Goal: Task Accomplishment & Management: Manage account settings

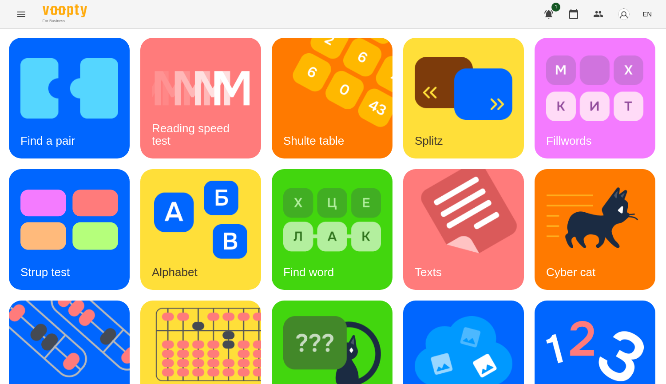
scroll to position [133, 0]
click at [575, 17] on icon "button" at bounding box center [574, 14] width 11 height 11
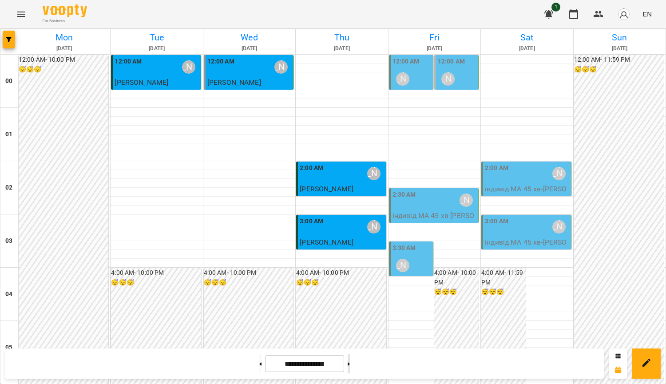
click at [350, 364] on button at bounding box center [349, 364] width 2 height 20
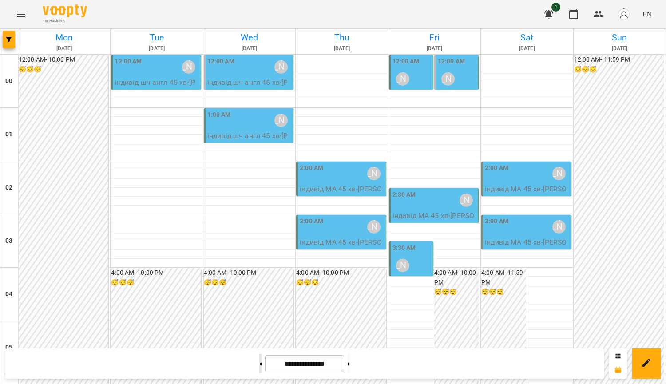
click at [259, 364] on button at bounding box center [260, 364] width 2 height 20
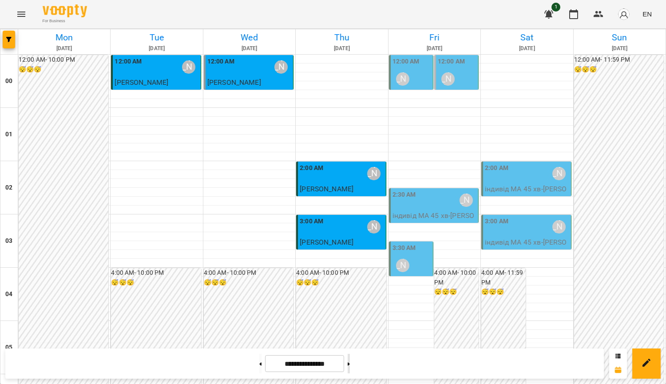
click at [350, 365] on button at bounding box center [349, 364] width 2 height 20
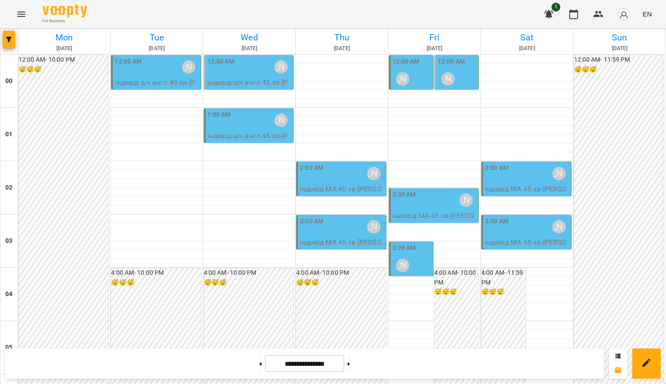
click at [273, 128] on div "[PERSON_NAME]" at bounding box center [281, 120] width 20 height 20
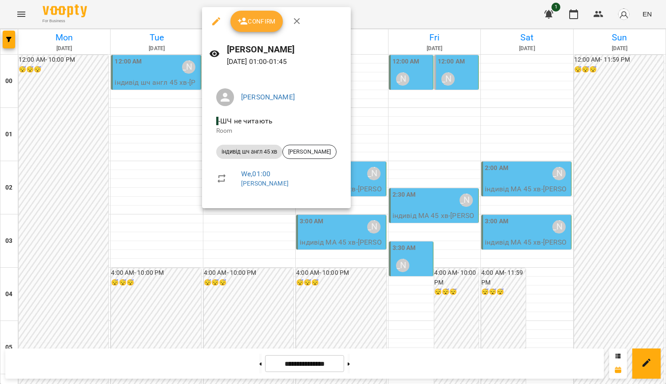
click at [392, 114] on div at bounding box center [333, 192] width 666 height 384
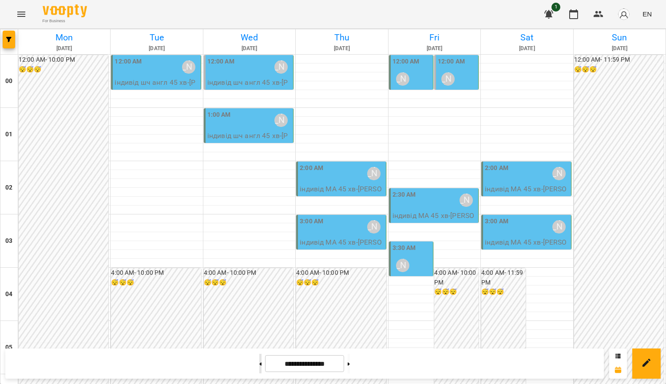
click at [259, 367] on button at bounding box center [260, 364] width 2 height 20
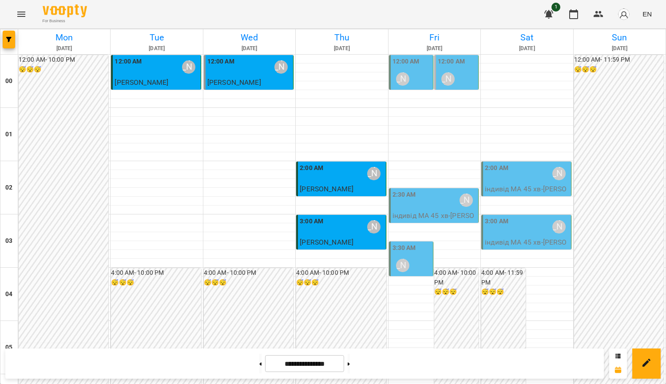
scroll to position [44, 0]
click at [336, 268] on h6 "4:00 AM - 10:00 PM" at bounding box center [341, 273] width 90 height 10
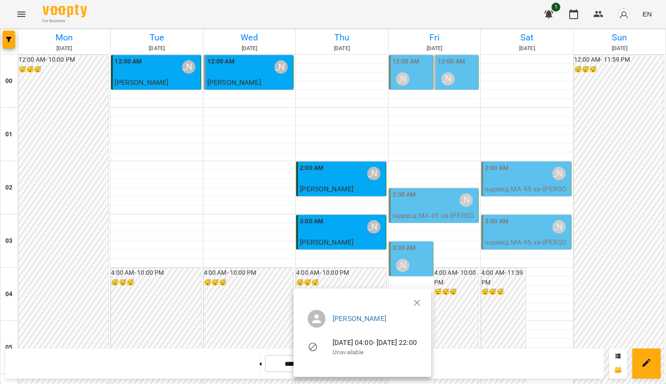
click at [511, 268] on div at bounding box center [333, 192] width 666 height 384
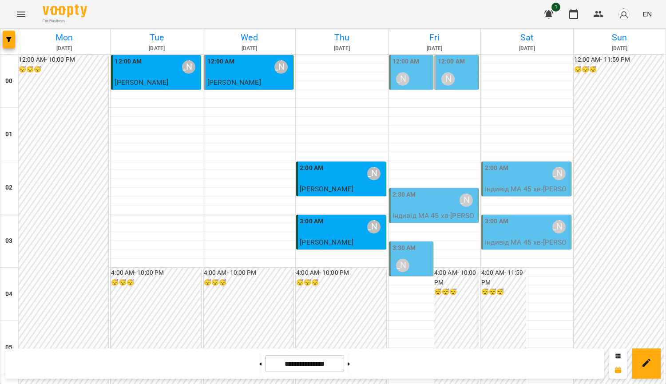
scroll to position [844, 0]
click at [350, 366] on button at bounding box center [349, 364] width 2 height 20
type input "**********"
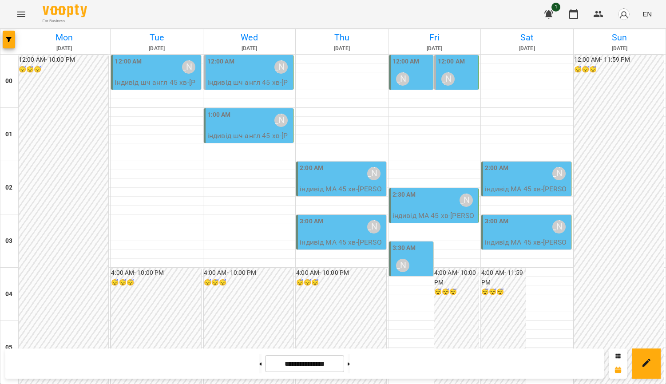
scroll to position [0, 0]
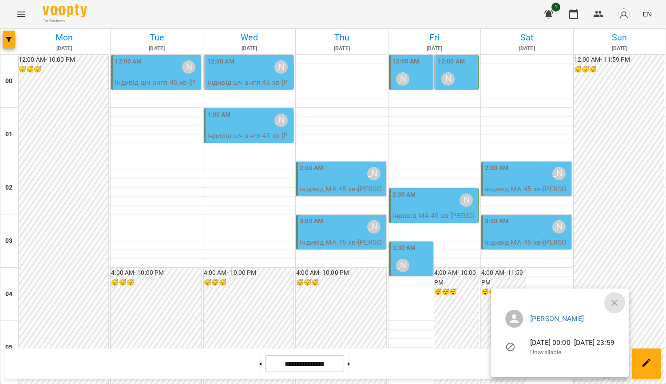
click at [620, 299] on icon "button" at bounding box center [614, 303] width 11 height 11
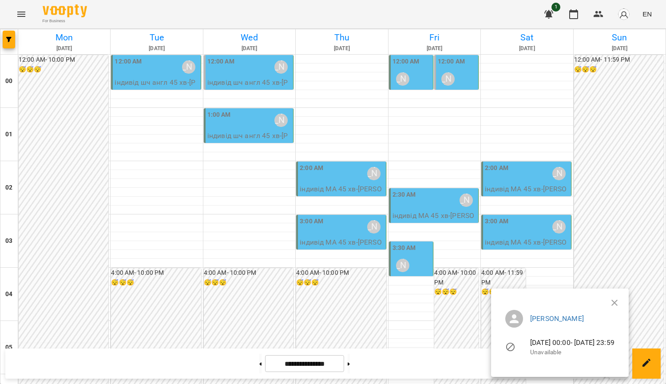
click at [622, 304] on ul "[PERSON_NAME] [DATE] 00:00 - [DATE] 23:59 Unavailable" at bounding box center [559, 335] width 123 height 64
click at [620, 302] on icon "button" at bounding box center [614, 303] width 11 height 11
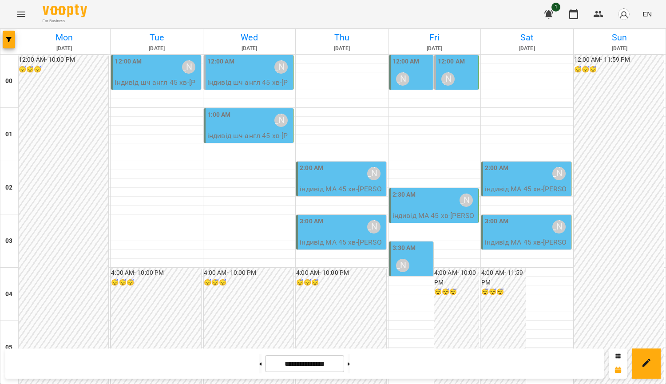
click at [458, 217] on p "індивід МА 45 хв - [PERSON_NAME]" at bounding box center [435, 221] width 84 height 21
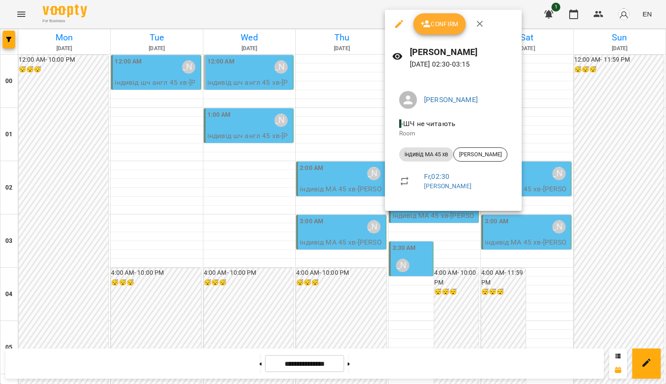
click at [606, 218] on div at bounding box center [333, 192] width 666 height 384
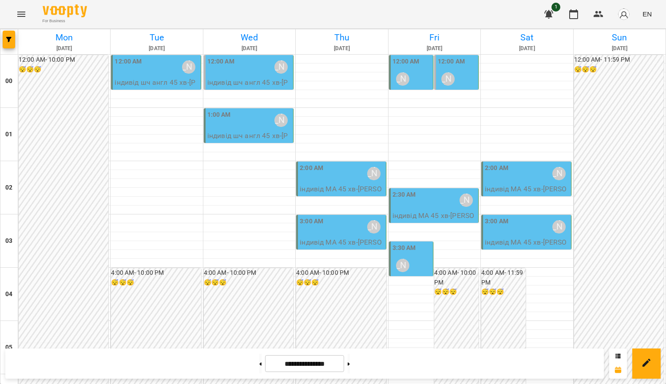
click at [403, 259] on div "[PERSON_NAME]" at bounding box center [403, 265] width 20 height 20
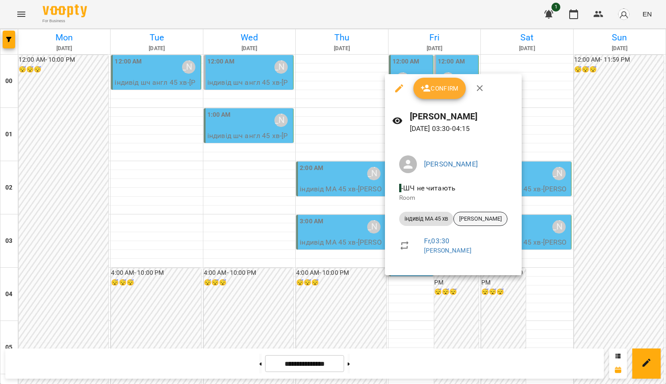
click at [489, 218] on span "[PERSON_NAME]" at bounding box center [480, 219] width 53 height 8
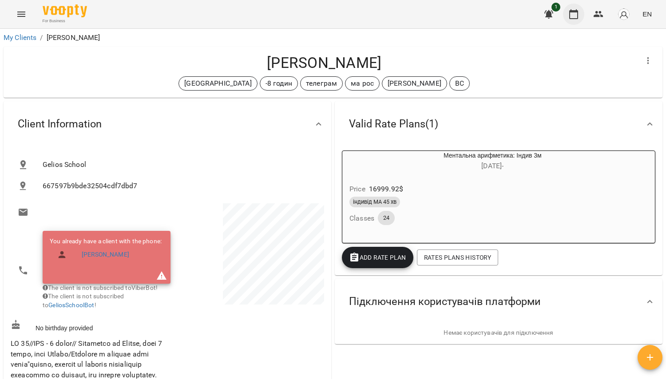
click at [571, 13] on icon "button" at bounding box center [573, 14] width 9 height 10
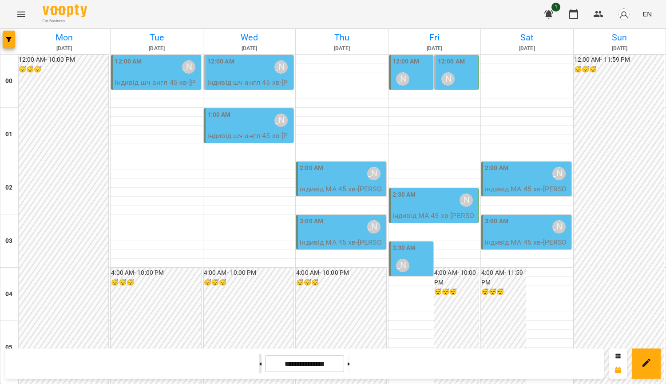
click at [259, 361] on button at bounding box center [260, 364] width 2 height 20
type input "**********"
